Goal: Transaction & Acquisition: Subscribe to service/newsletter

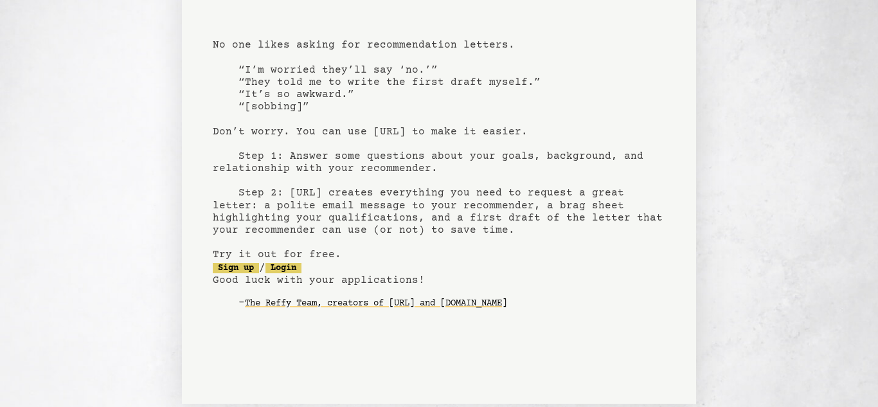
scroll to position [116, 0]
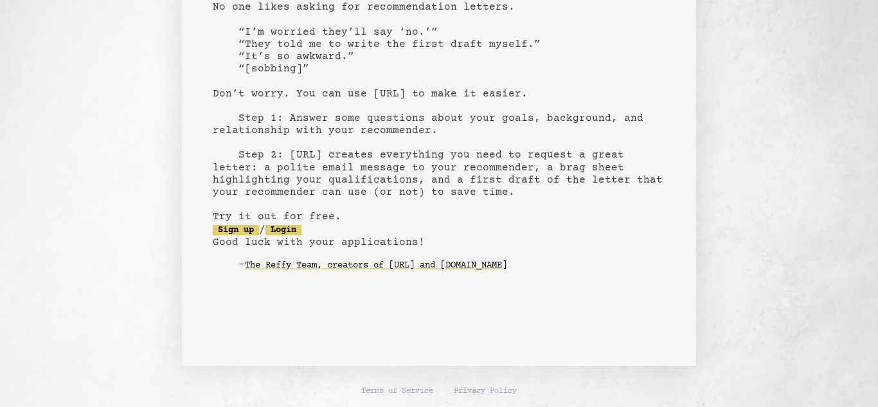
click at [59, 297] on div "[URL] recommendation letters made easy No one likes asking for recommendation l…" at bounding box center [439, 125] width 878 height 482
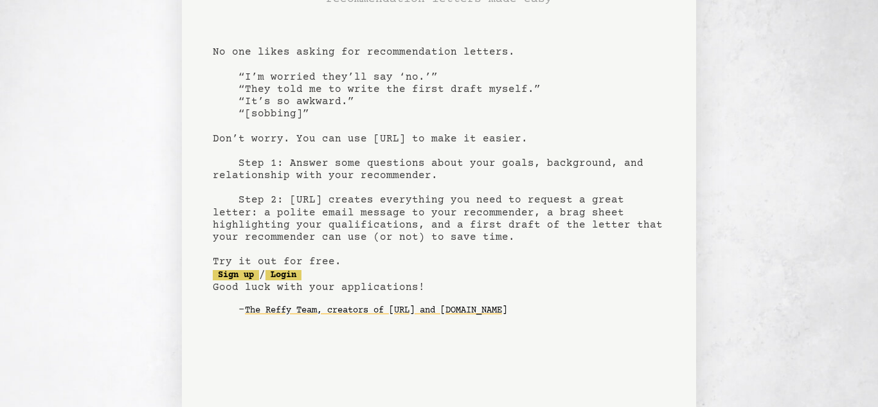
scroll to position [0, 0]
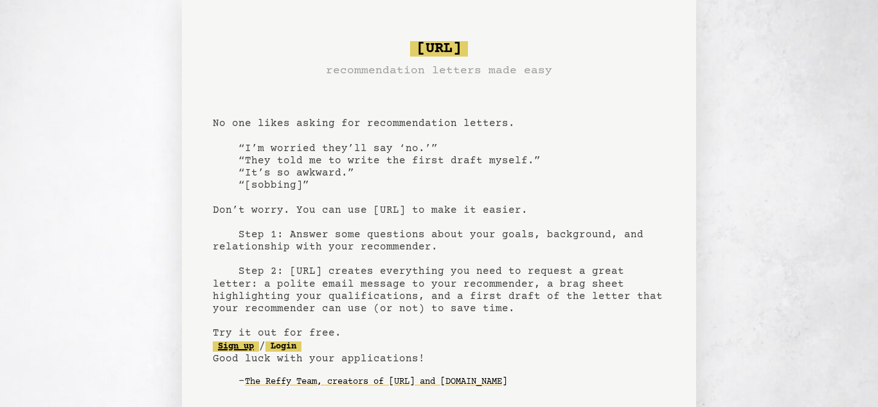
click at [229, 345] on link "Sign up" at bounding box center [236, 346] width 46 height 10
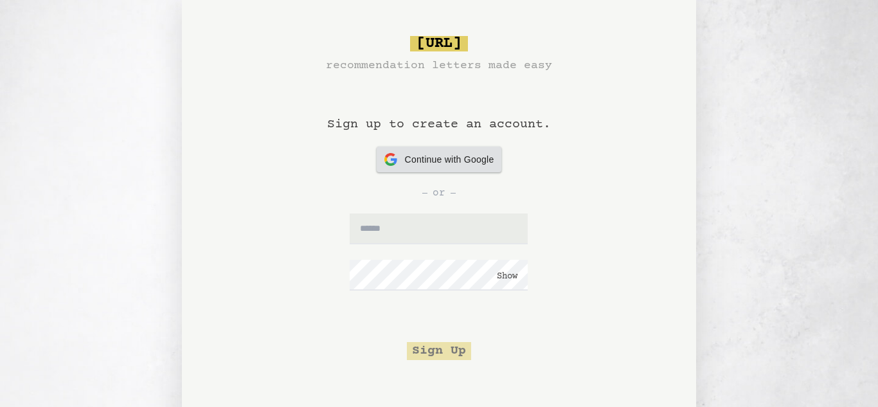
click at [410, 156] on span "Continue with Google" at bounding box center [449, 160] width 89 height 14
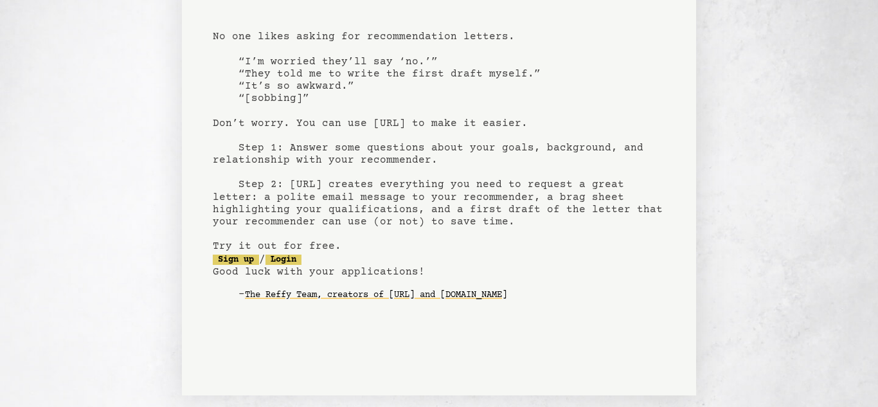
scroll to position [116, 0]
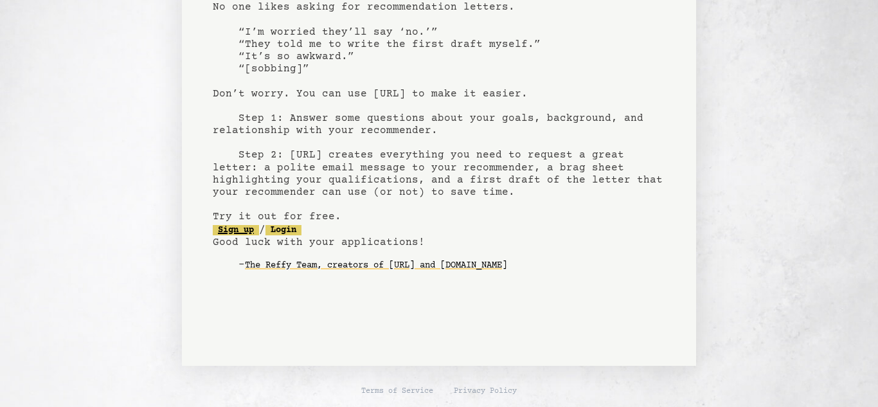
click at [250, 229] on link "Sign up" at bounding box center [236, 230] width 46 height 10
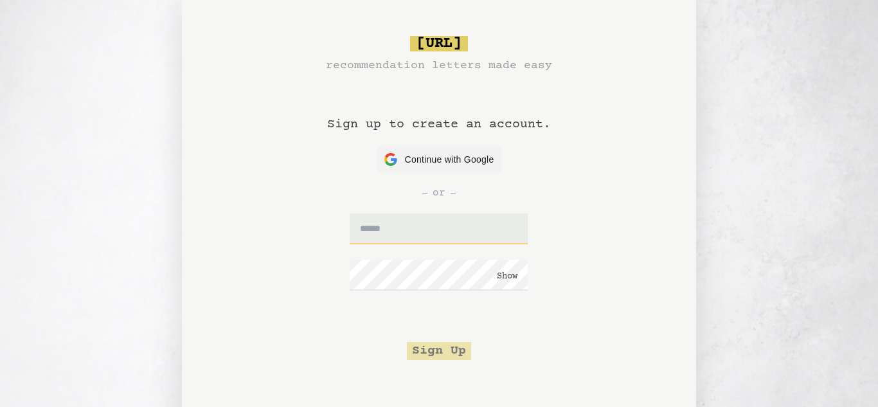
click at [493, 232] on input "text" at bounding box center [439, 229] width 178 height 31
type input "**********"
click at [457, 350] on button "Sign Up" at bounding box center [439, 351] width 64 height 18
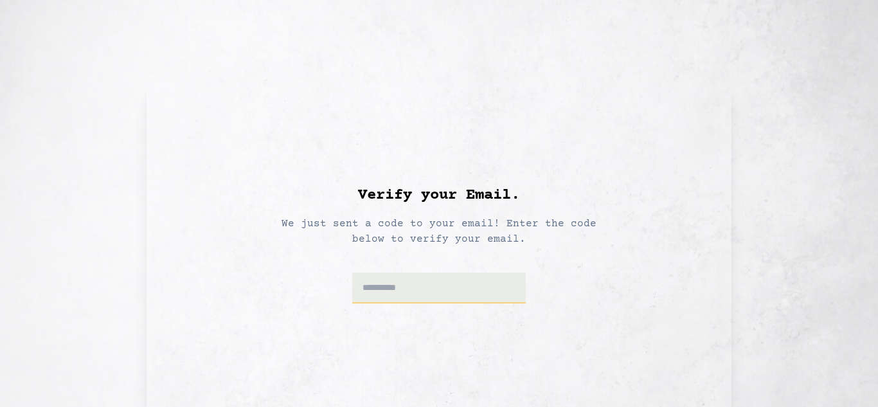
click at [510, 286] on input at bounding box center [439, 288] width 174 height 31
